Goal: Information Seeking & Learning: Understand process/instructions

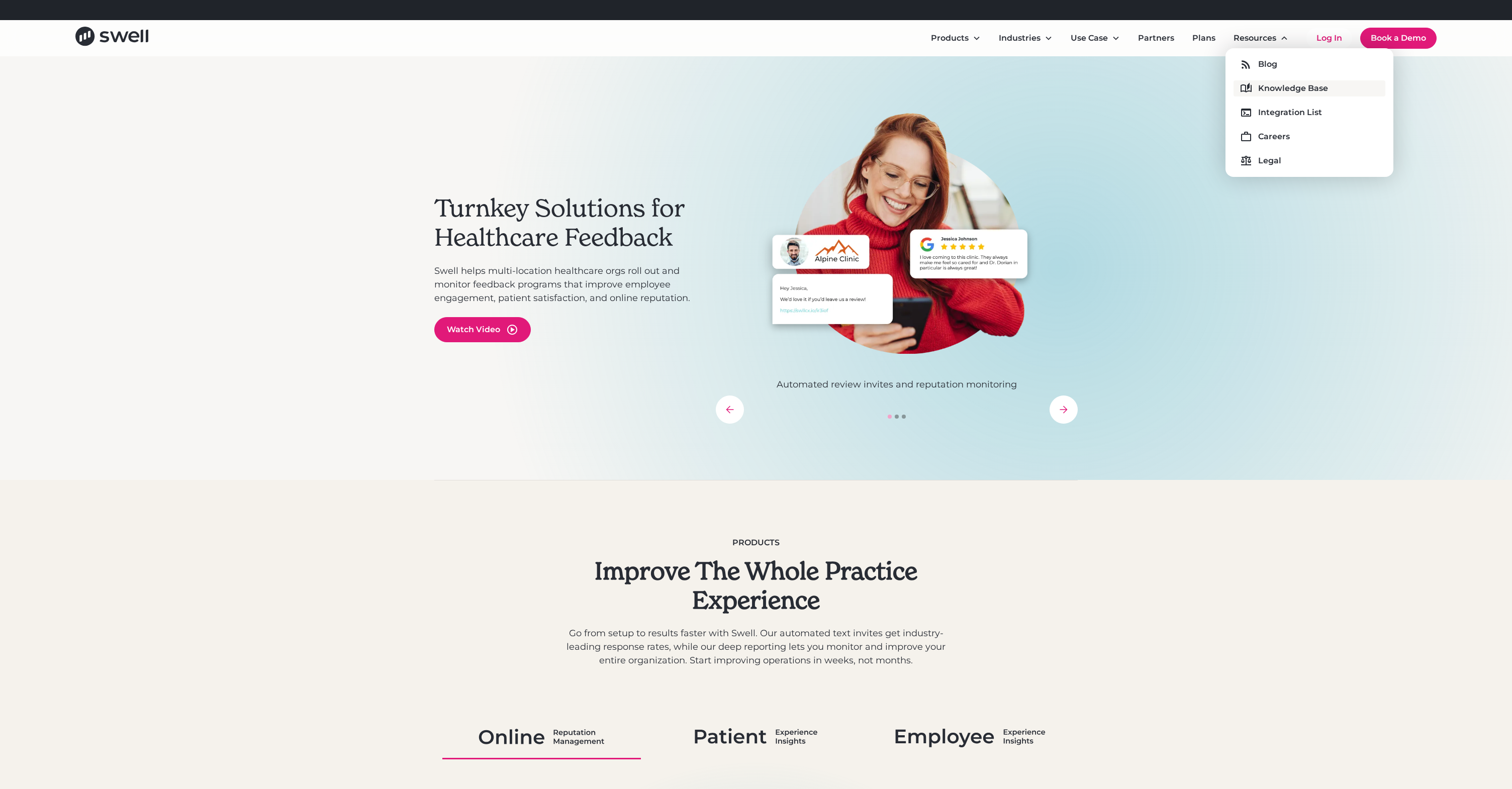
click at [1273, 87] on div "Knowledge Base" at bounding box center [1292, 88] width 70 height 12
click at [1316, 40] on link "Log In" at bounding box center [1329, 38] width 45 height 20
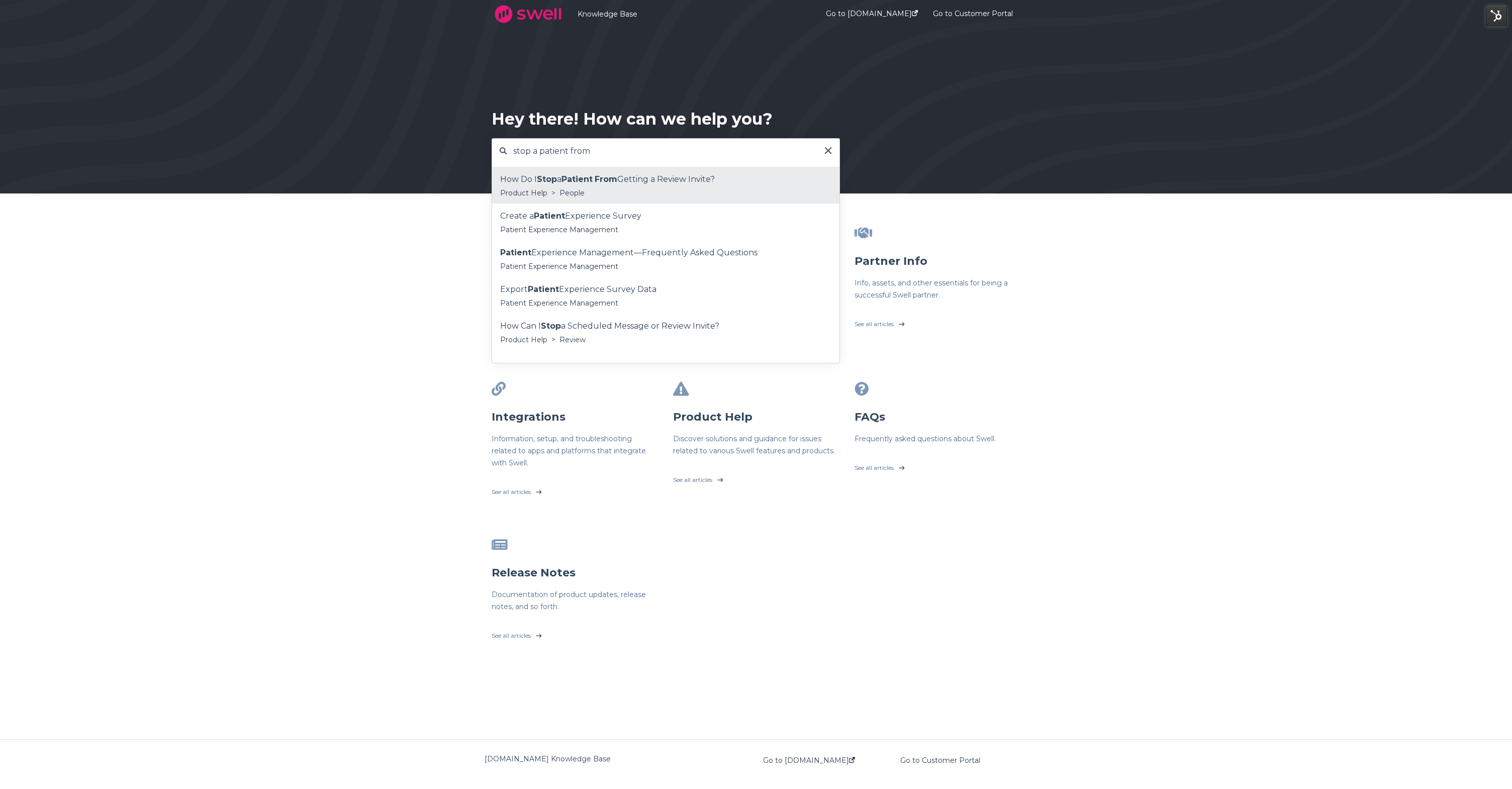
type input "stop a patient from"
click at [677, 176] on div "How Do I Stop a Patient From Getting a Review Invite?" at bounding box center [666, 179] width 331 height 15
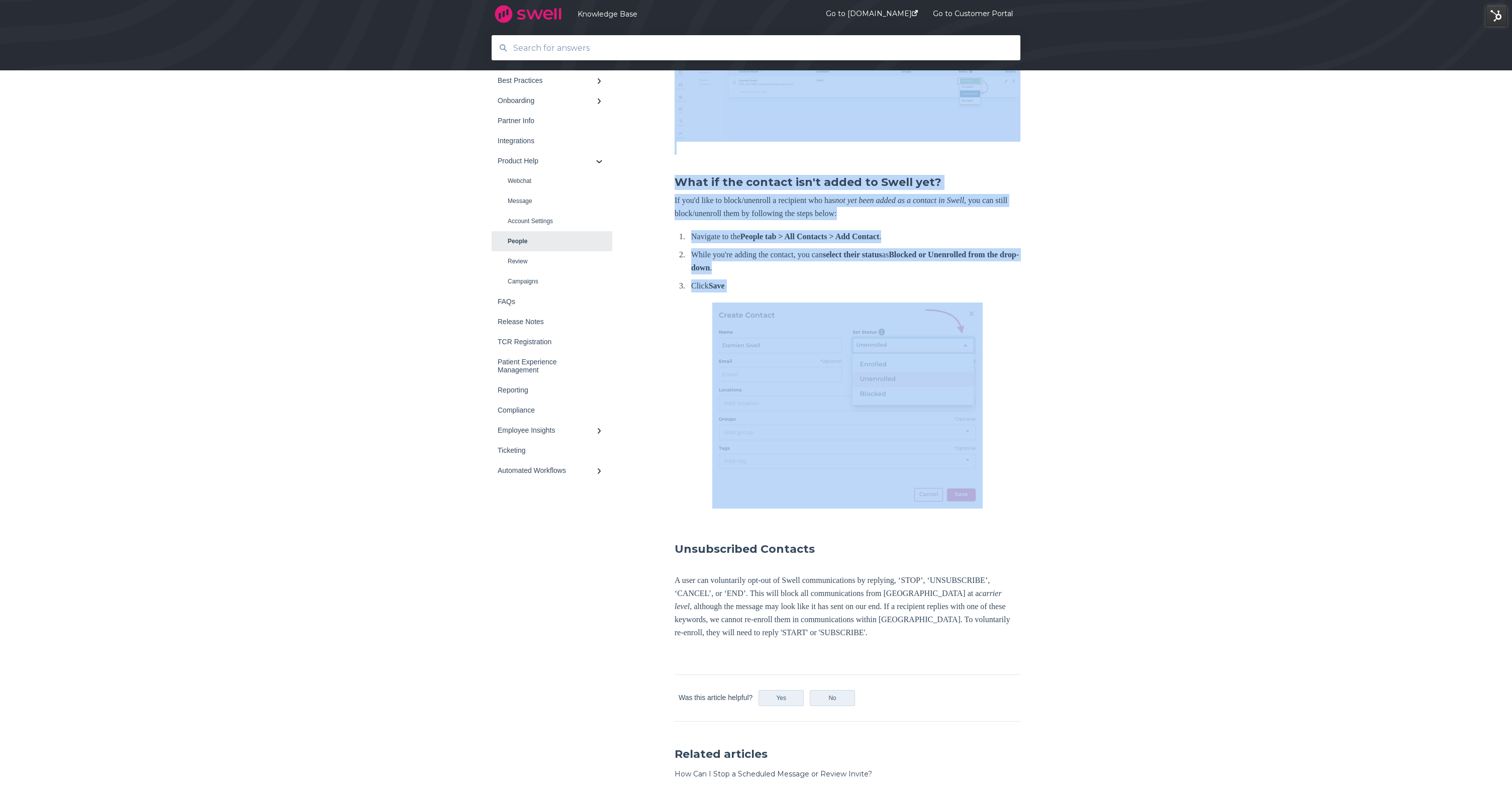
scroll to position [581, 0]
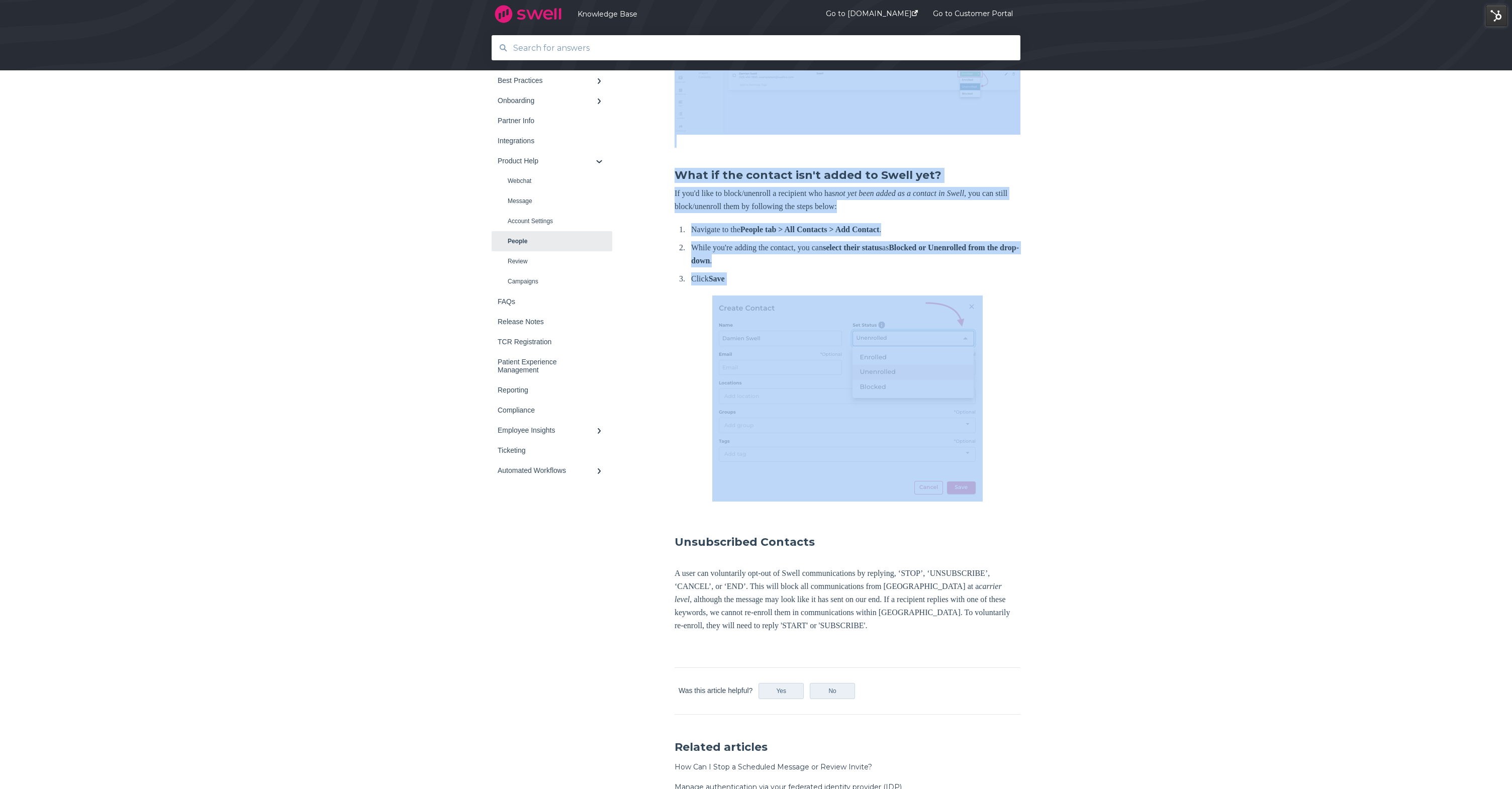
drag, startPoint x: 675, startPoint y: 393, endPoint x: 1015, endPoint y: 513, distance: 360.6
click at [1015, 513] on div "How Do I Stop a Patient From Getting a Review Invite? If you want to prevent an…" at bounding box center [847, 115] width 346 height 1044
copy div "Unenrolling an existing contact in Swell Navigate to the People tab > All Conta…"
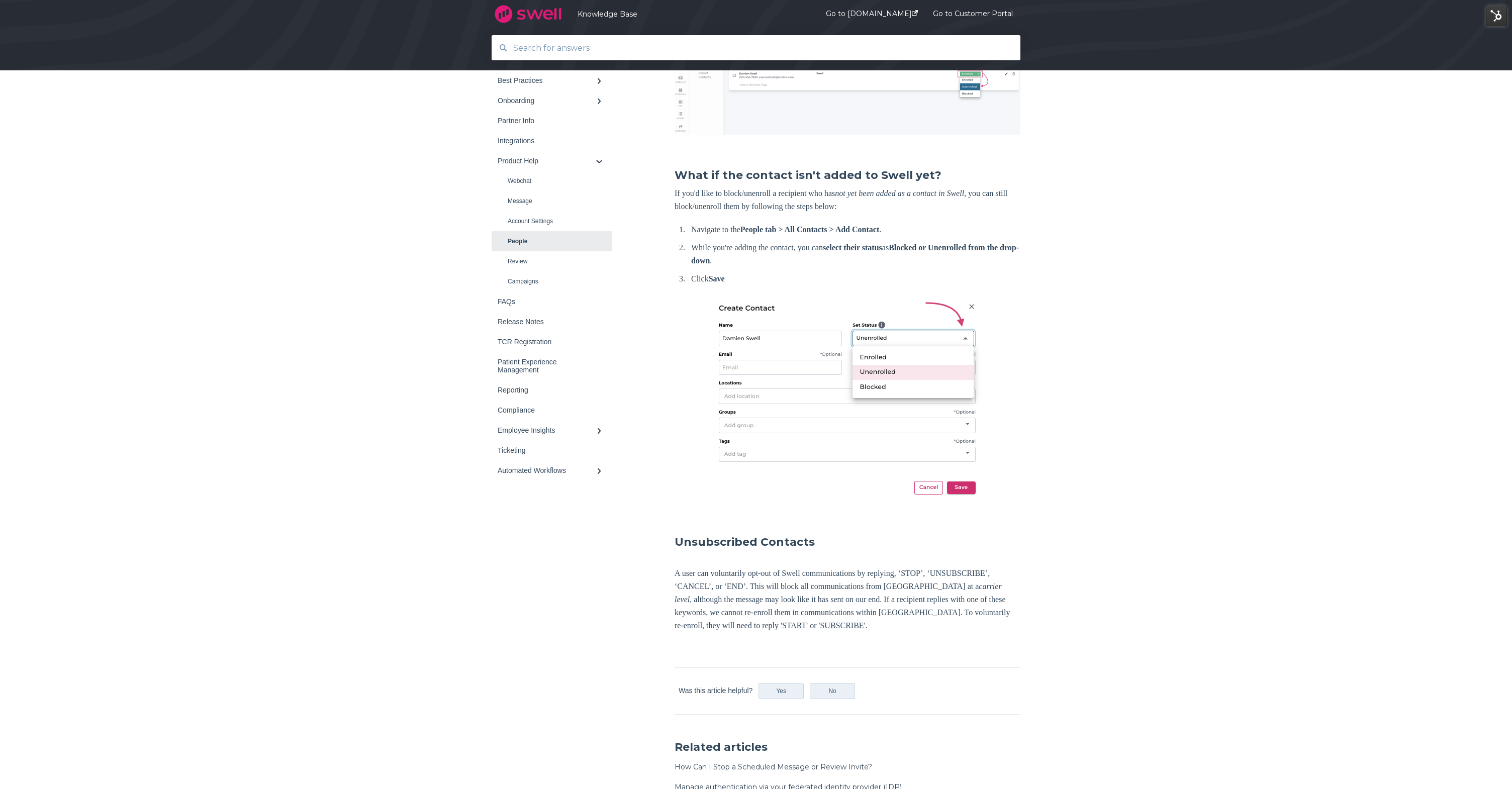
click at [1055, 352] on div "Back to home Knowledge Base Product Help People" at bounding box center [756, 210] width 1512 height 1318
click at [928, 358] on img at bounding box center [847, 399] width 270 height 206
